Goal: Book appointment/travel/reservation

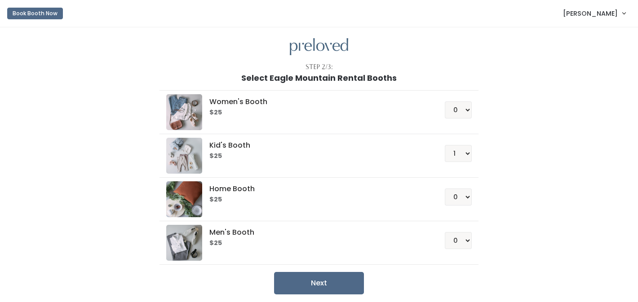
select select "1"
click at [32, 10] on button "Book Booth Now" at bounding box center [35, 14] width 56 height 12
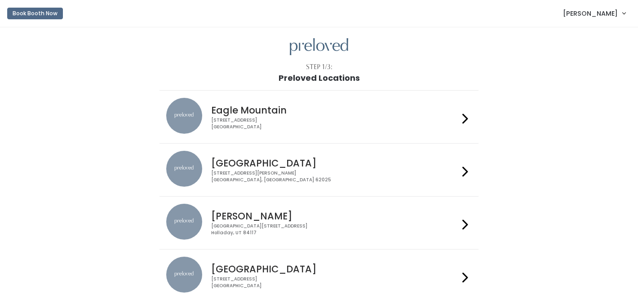
click at [464, 121] on icon at bounding box center [465, 118] width 6 height 13
